Goal: Obtain resource: Download file/media

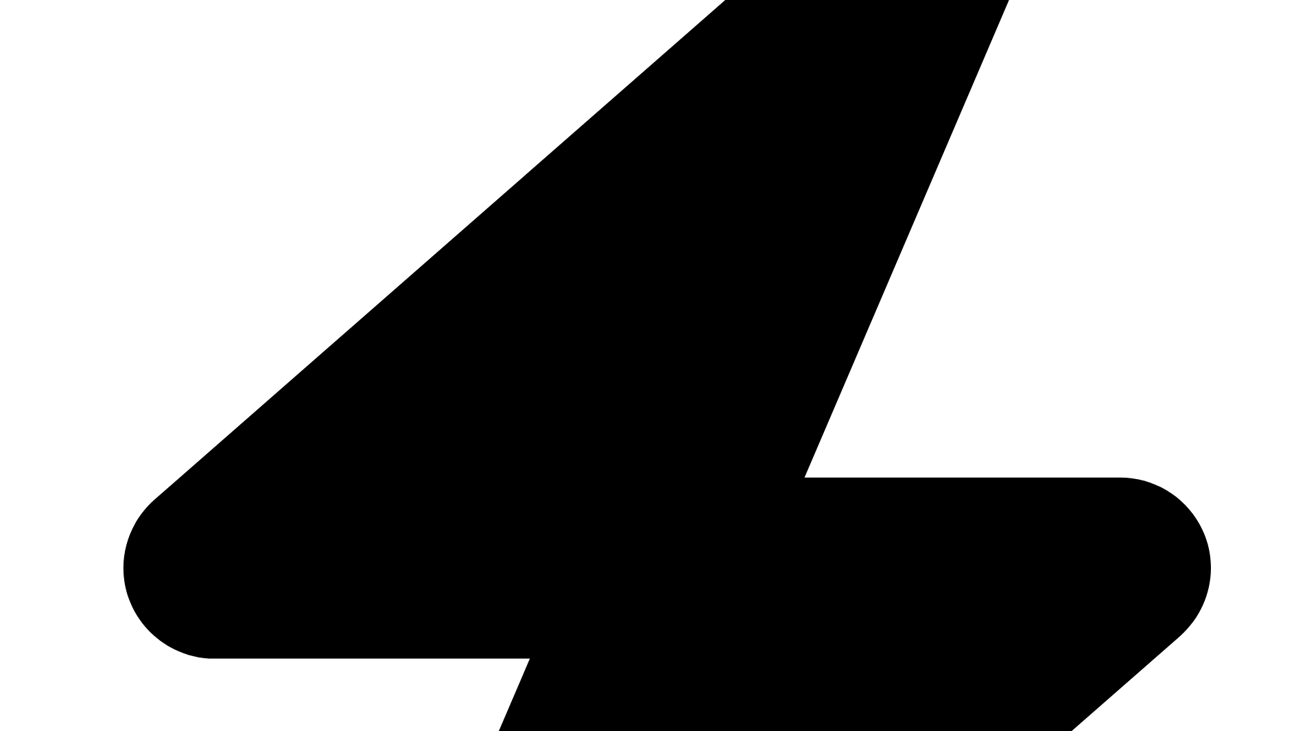
scroll to position [711, 809]
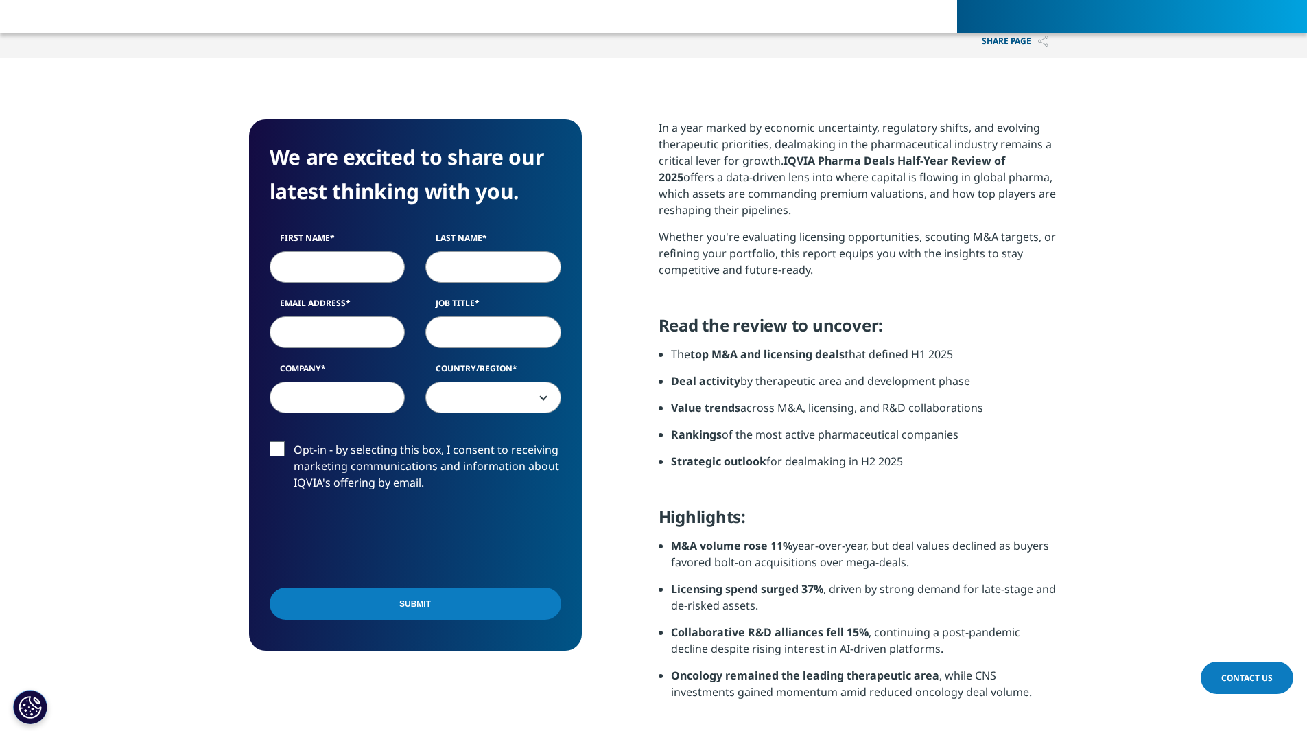
click at [330, 263] on input "First Name" at bounding box center [338, 267] width 136 height 32
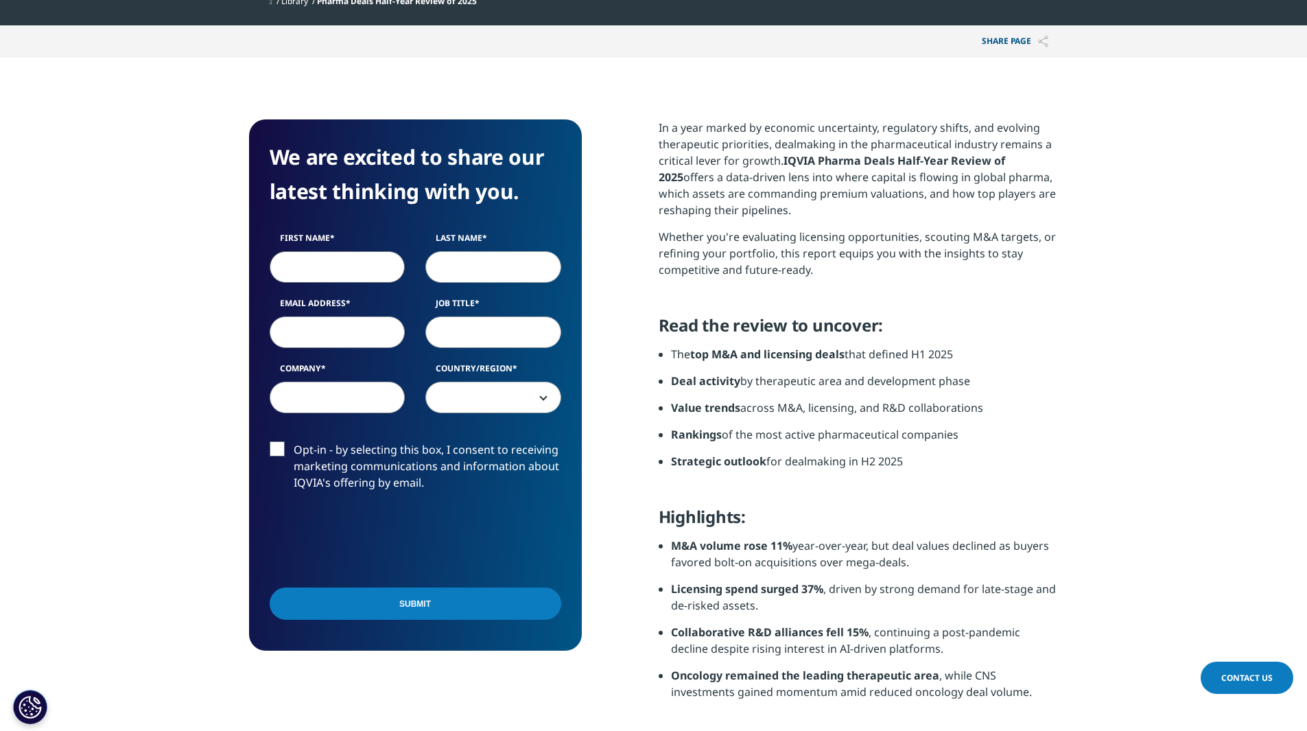
type input "[PERSON_NAME]"
type input "BAJAJ"
type input "[PERSON_NAME][EMAIL_ADDRESS][DOMAIN_NAME]"
select select "[GEOGRAPHIC_DATA]"
click at [300, 329] on input "[PERSON_NAME][EMAIL_ADDRESS][DOMAIN_NAME]" at bounding box center [338, 332] width 136 height 32
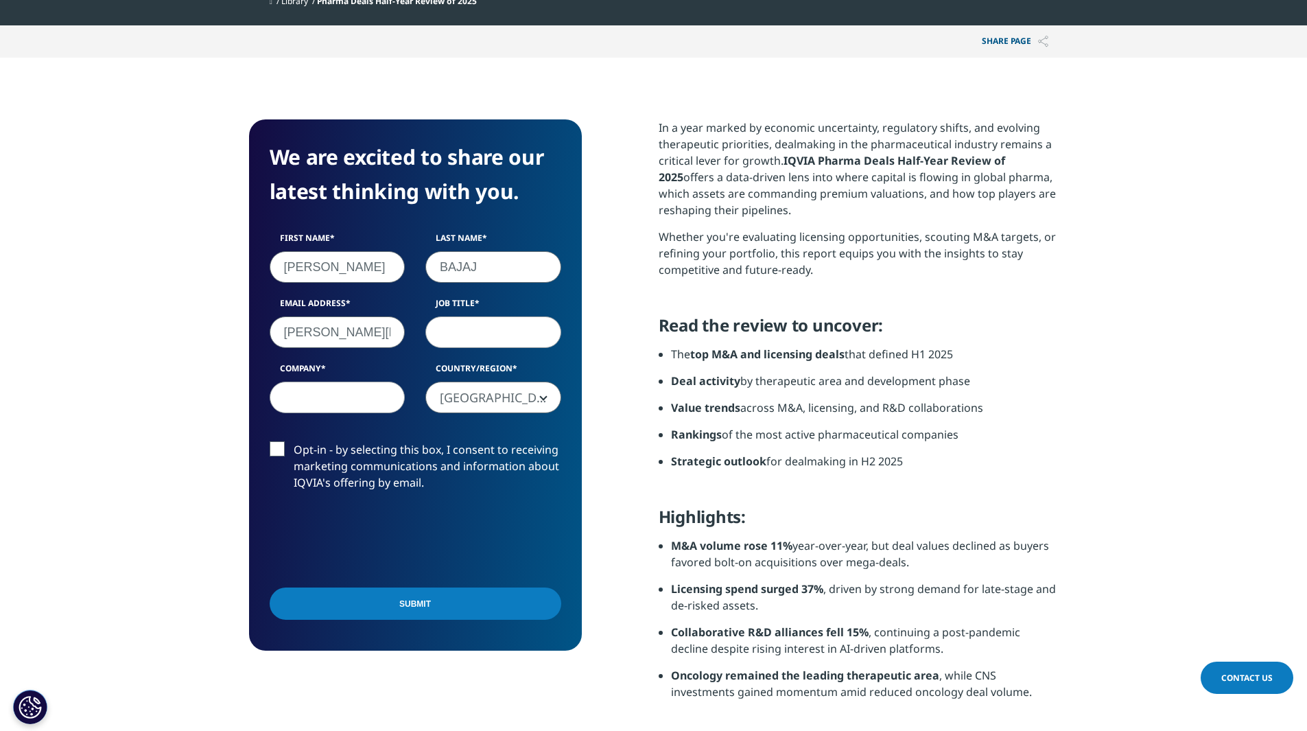
scroll to position [0, 24]
drag, startPoint x: 276, startPoint y: 325, endPoint x: 629, endPoint y: 336, distance: 353.5
click at [629, 336] on div "We are excited to share our latest thinking with you. First Name [PERSON_NAME] …" at bounding box center [653, 474] width 809 height 711
type input "[PERSON_NAME][EMAIL_ADDRESS][DOMAIN_NAME]"
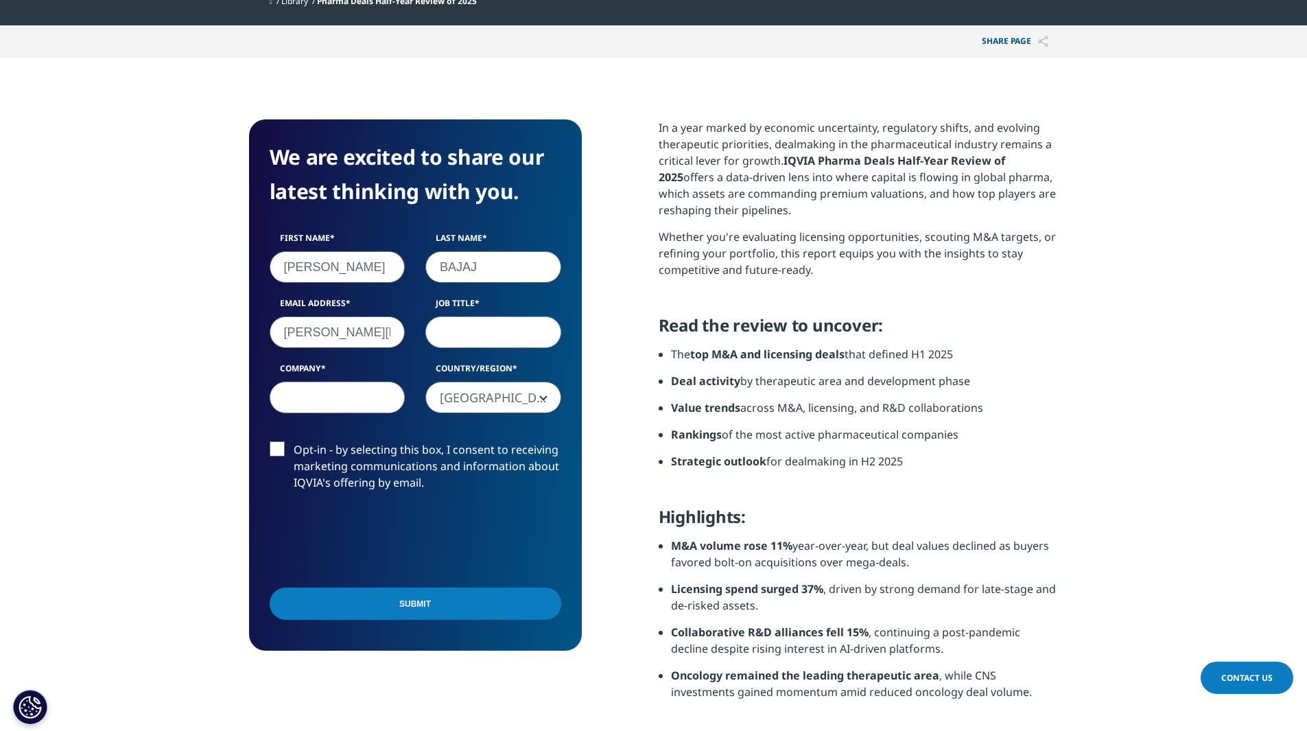
click at [514, 337] on input "Job Title" at bounding box center [493, 332] width 136 height 32
type input "svp strategy"
click at [345, 400] on input "Company" at bounding box center [338, 397] width 136 height 32
type input "Corium"
click at [283, 445] on label "Opt-in - by selecting this box, I consent to receiving marketing communications…" at bounding box center [416, 469] width 292 height 57
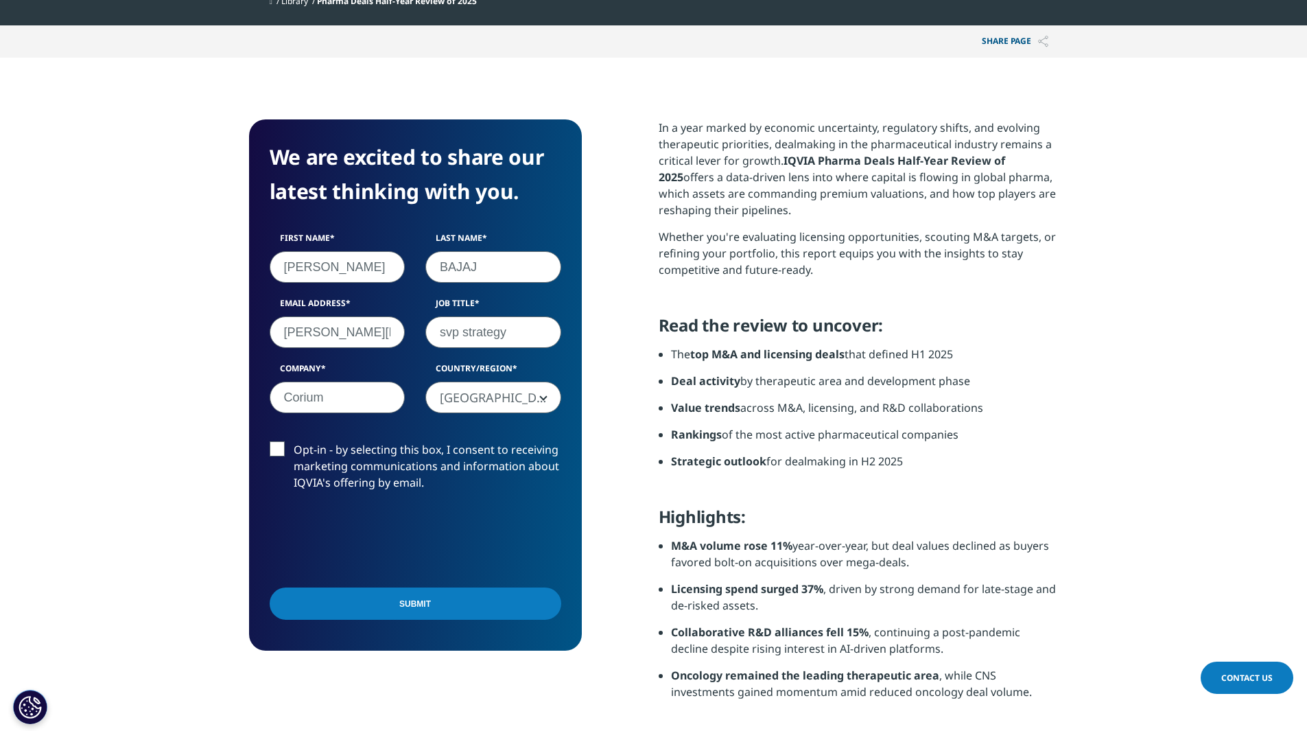
click at [294, 441] on input "Opt-in - by selecting this box, I consent to receiving marketing communications…" at bounding box center [294, 441] width 0 height 0
click at [390, 607] on input "Submit" at bounding box center [416, 603] width 292 height 32
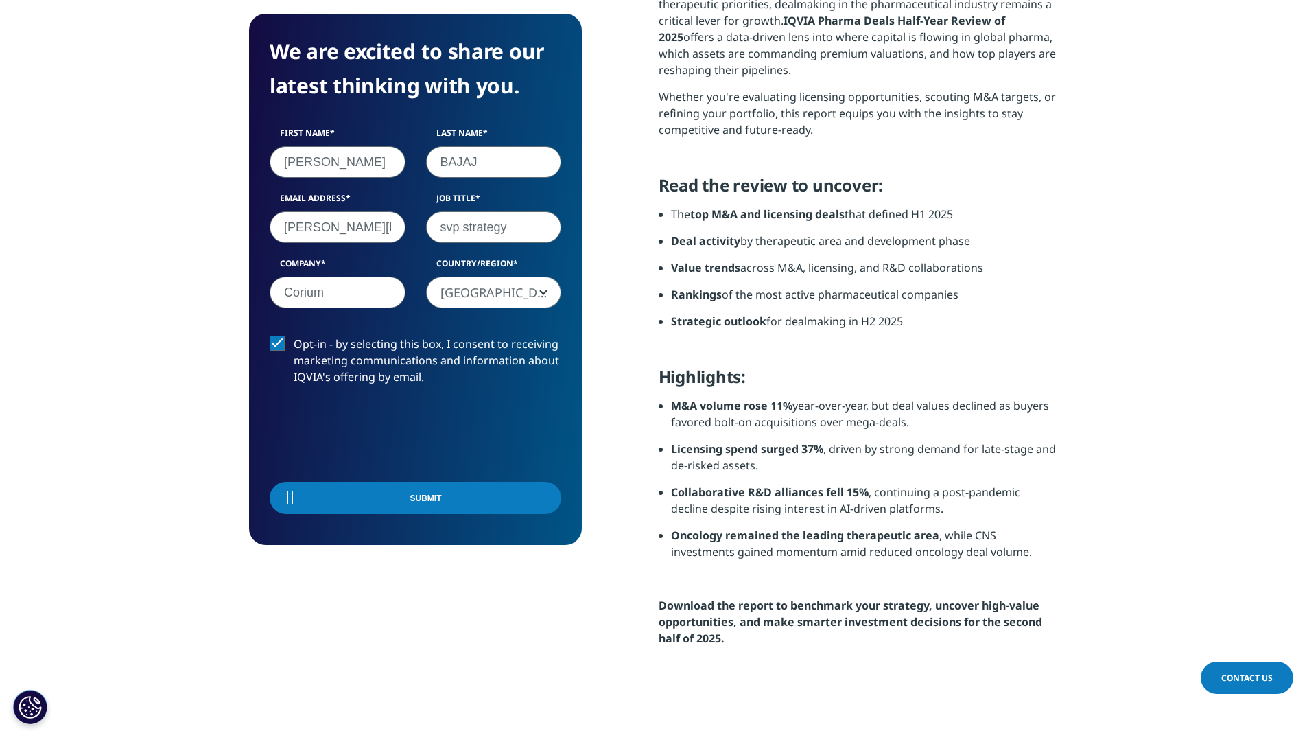
scroll to position [107, 333]
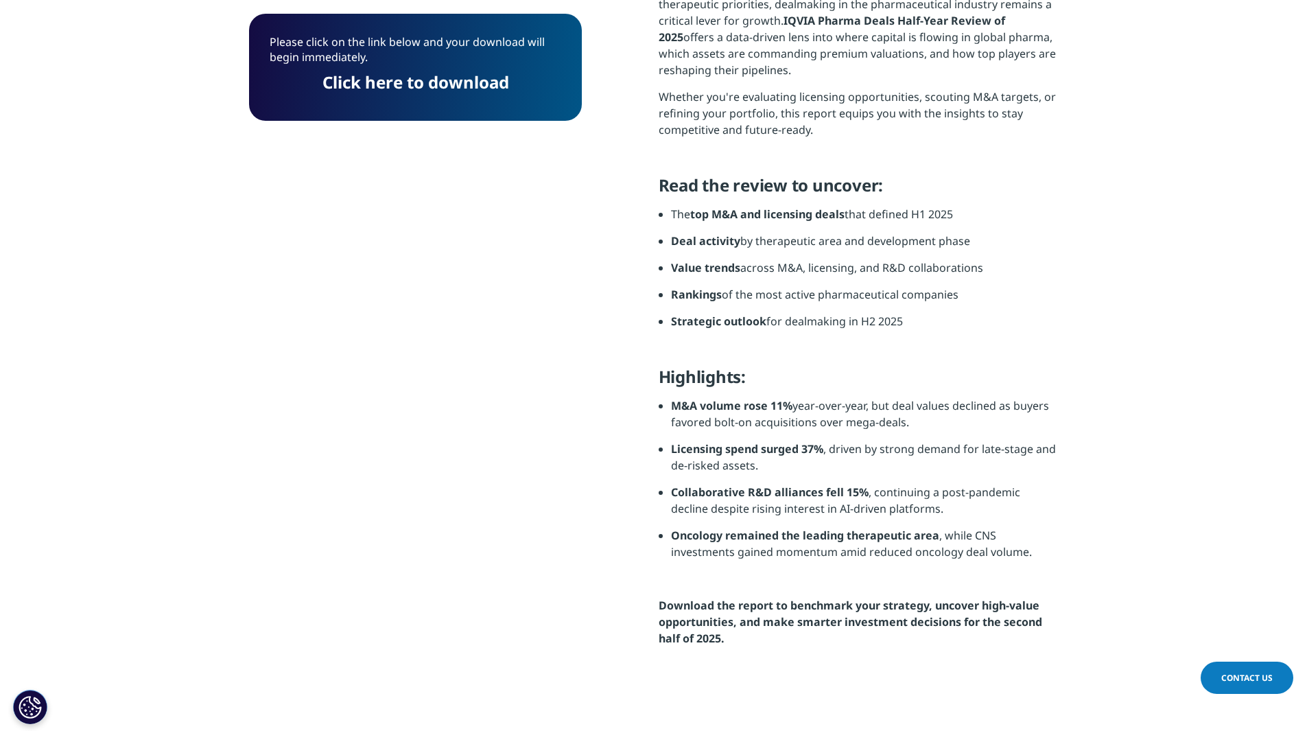
drag, startPoint x: 401, startPoint y: 78, endPoint x: 551, endPoint y: 202, distance: 193.9
click at [401, 78] on link "Click here to download" at bounding box center [415, 82] width 187 height 23
